Goal: Information Seeking & Learning: Learn about a topic

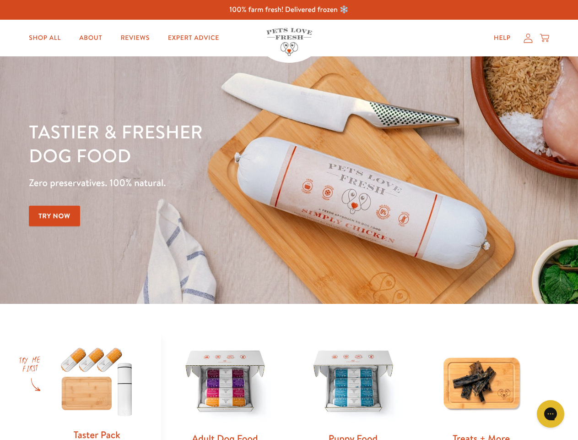
click at [289, 220] on div "Tastier & fresher dog food Zero preservatives. 100% natural. Try Now" at bounding box center [202, 180] width 347 height 121
click at [551, 413] on icon "Gorgias live chat" at bounding box center [550, 413] width 9 height 9
